Goal: Register for event/course

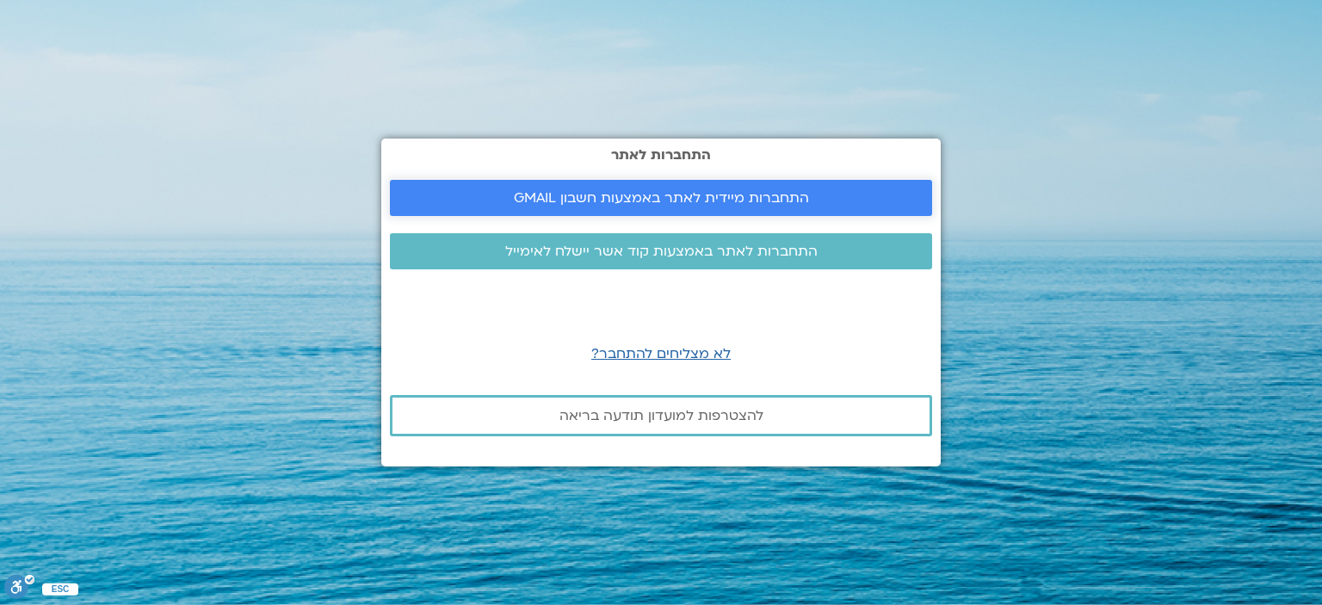
click at [825, 193] on span "התחברות מיידית לאתר באמצעות חשבון GMAIL" at bounding box center [661, 197] width 501 height 15
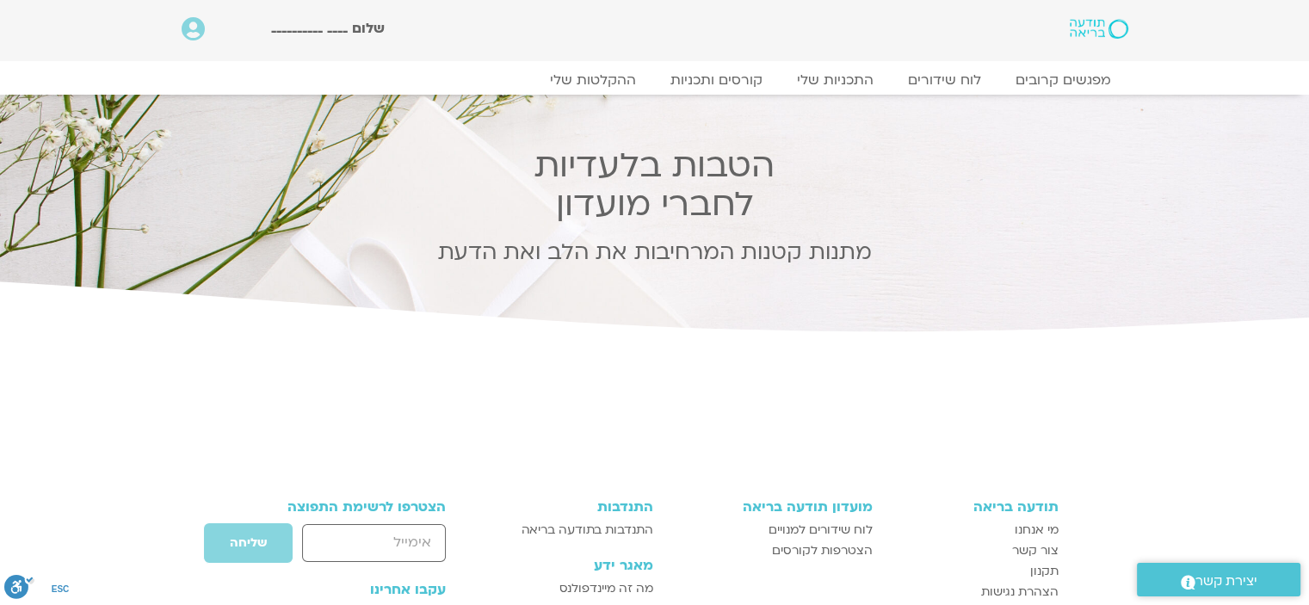
click at [1076, 40] on div at bounding box center [1051, 29] width 169 height 40
click at [1092, 33] on img at bounding box center [1099, 29] width 58 height 20
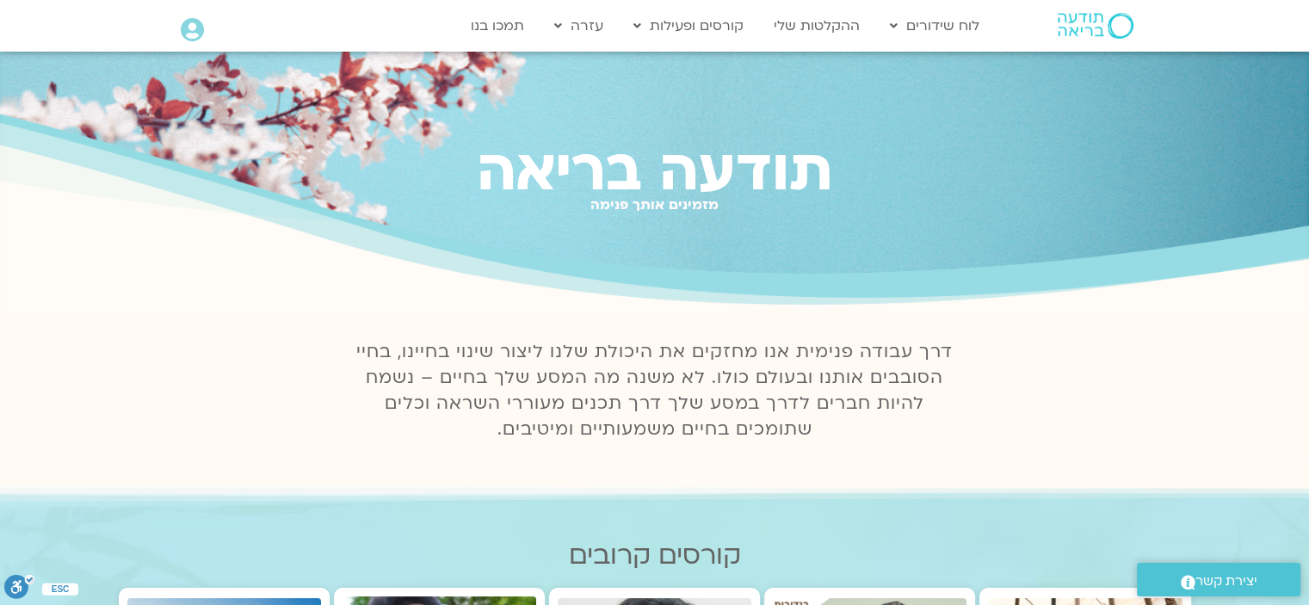
scroll to position [529, 0]
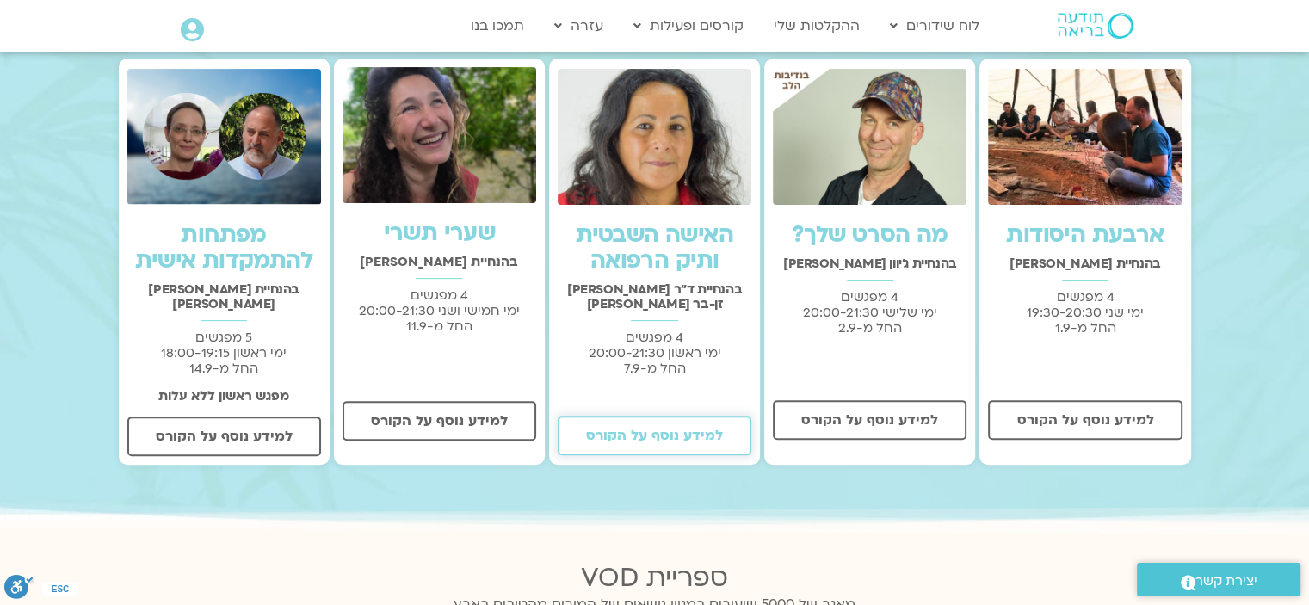
click at [675, 428] on span "למידע נוסף על הקורס" at bounding box center [654, 435] width 137 height 15
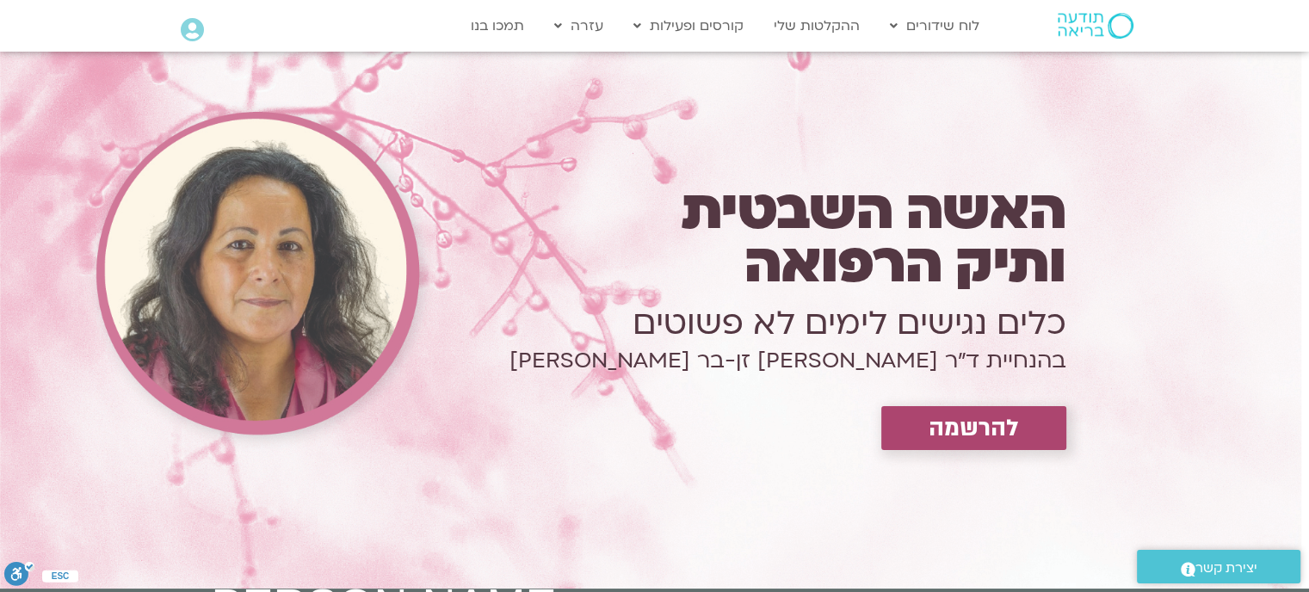
click at [933, 445] on link "להרשמה" at bounding box center [973, 428] width 185 height 44
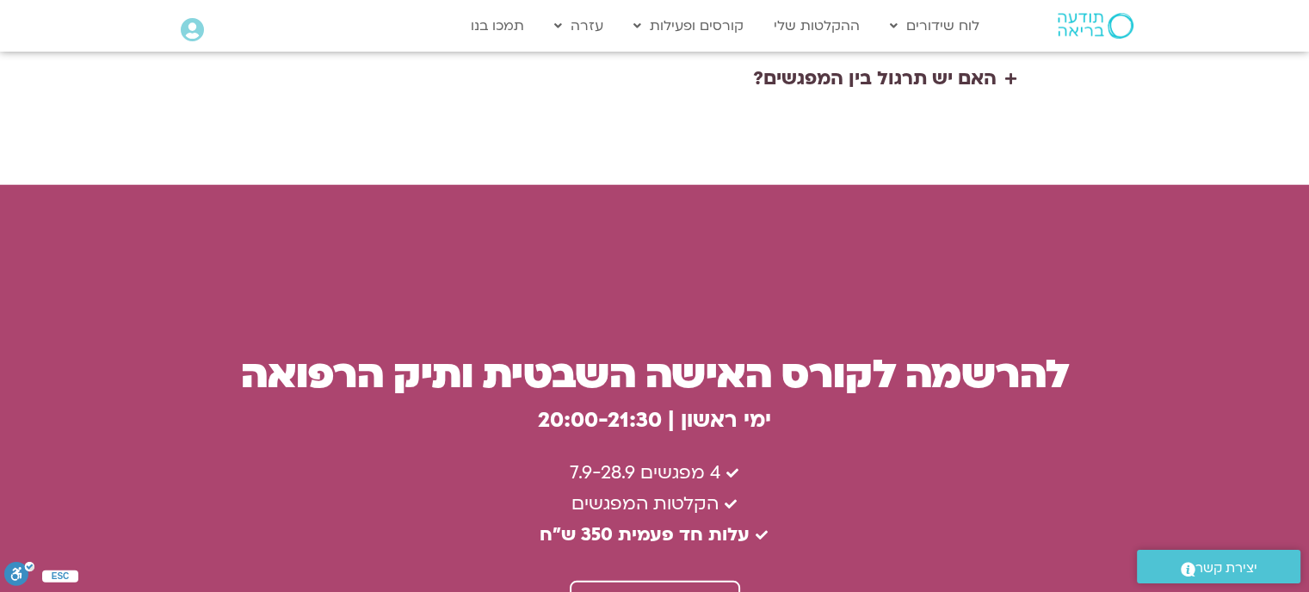
scroll to position [4545, 0]
